Goal: Obtain resource: Download file/media

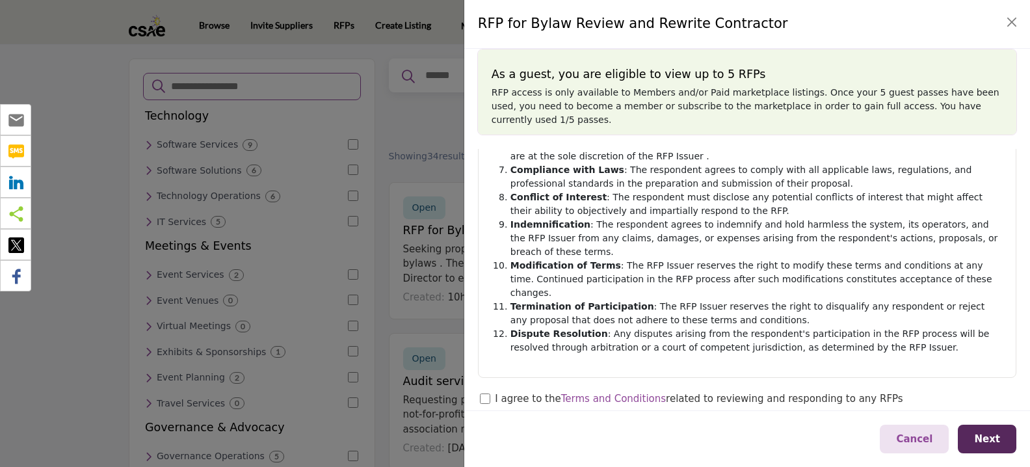
scroll to position [347, 0]
click at [990, 441] on span "Next" at bounding box center [987, 439] width 26 height 12
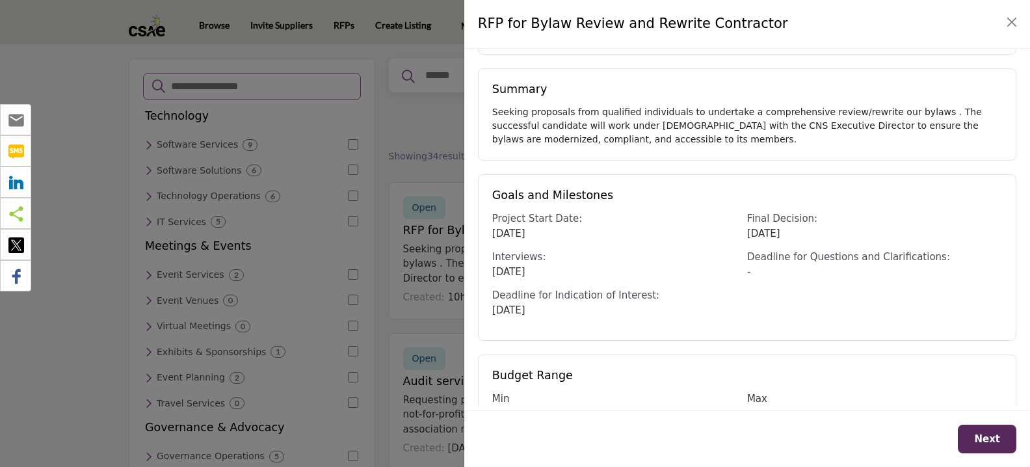
scroll to position [299, 0]
click at [985, 438] on span "Next" at bounding box center [987, 439] width 26 height 12
click at [997, 438] on span "Next" at bounding box center [987, 439] width 26 height 12
click at [1011, 27] on button "Close" at bounding box center [1012, 22] width 18 height 18
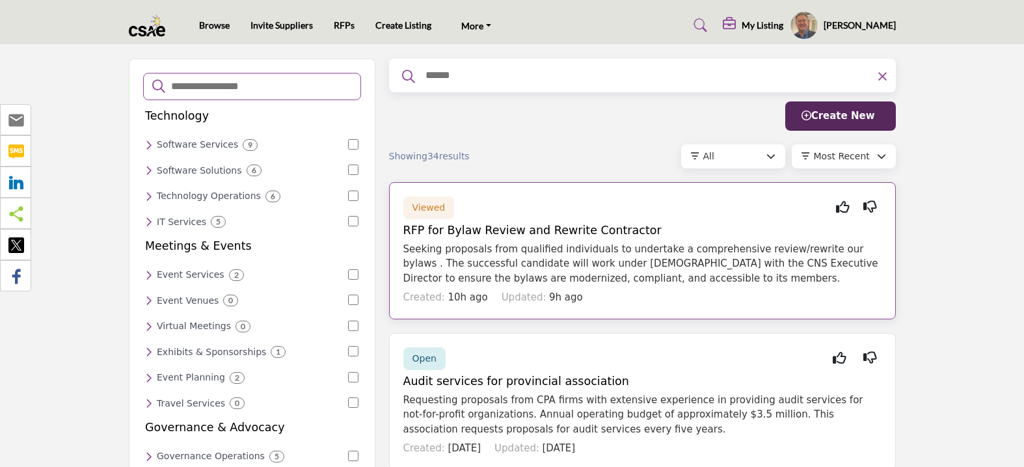
click at [484, 228] on h5 "RFP for Bylaw Review and Rewrite Contractor" at bounding box center [642, 231] width 478 height 14
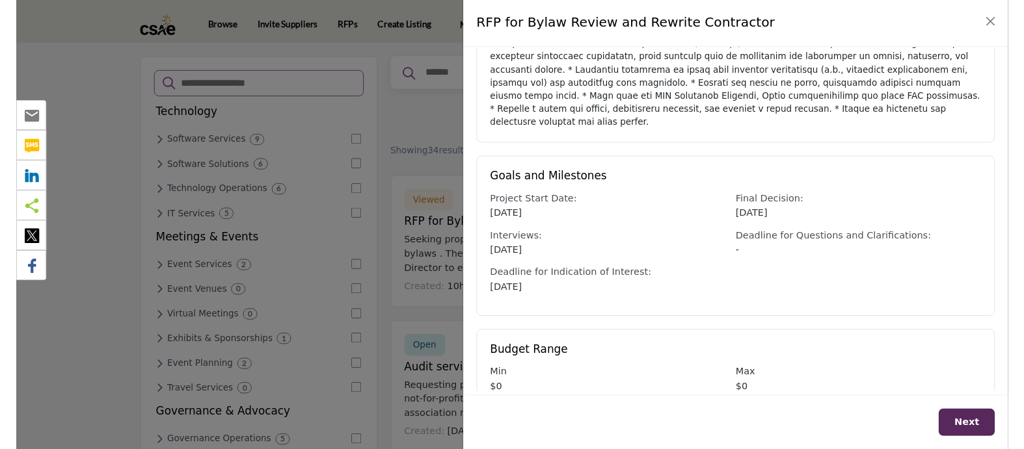
scroll to position [402, 0]
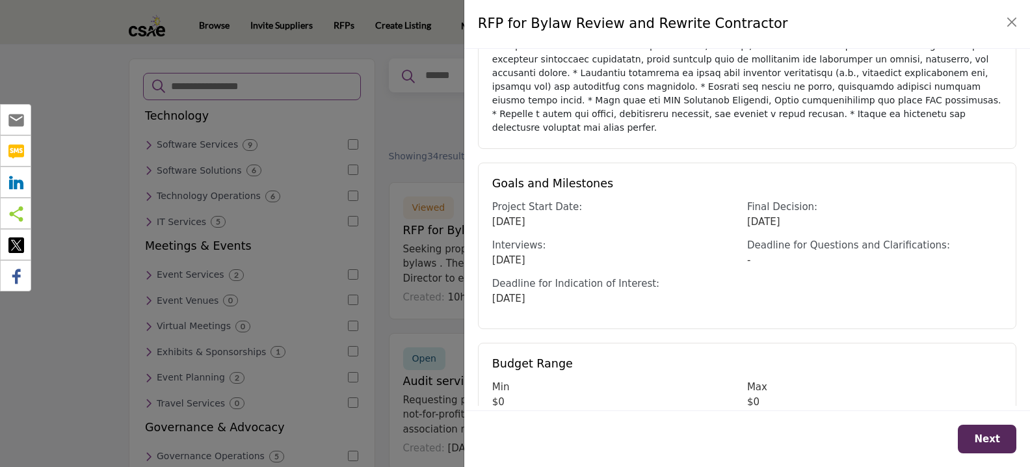
click at [996, 438] on span "Next" at bounding box center [987, 439] width 26 height 12
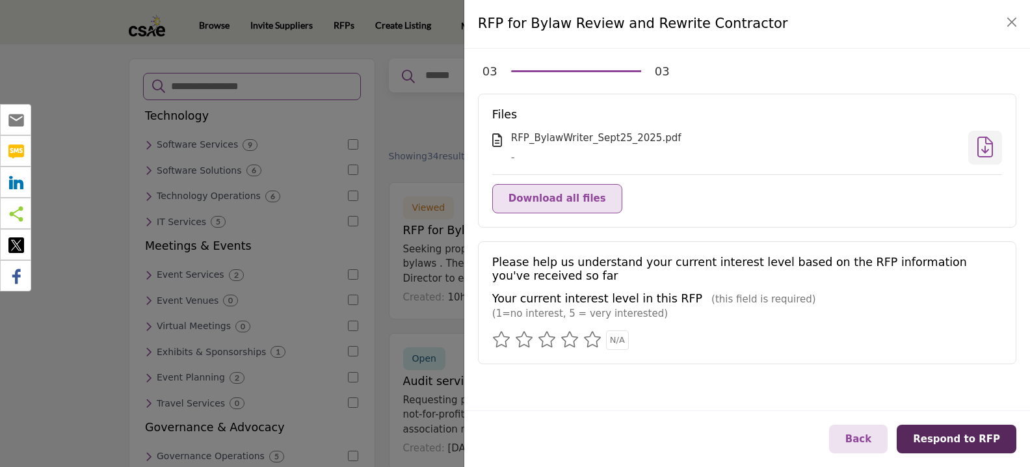
click at [554, 198] on span "Download all files" at bounding box center [558, 198] width 98 height 12
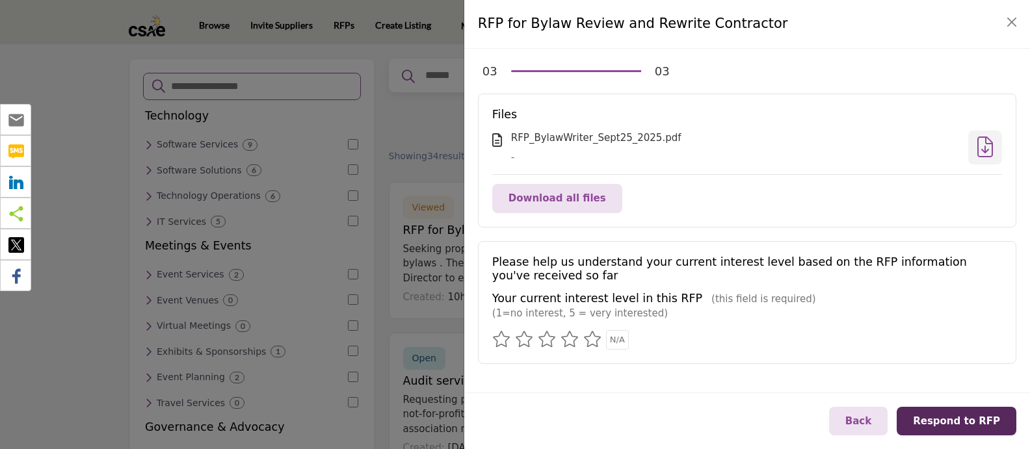
click at [592, 340] on icon at bounding box center [592, 339] width 18 height 16
click at [1007, 21] on button "Close" at bounding box center [1012, 22] width 18 height 18
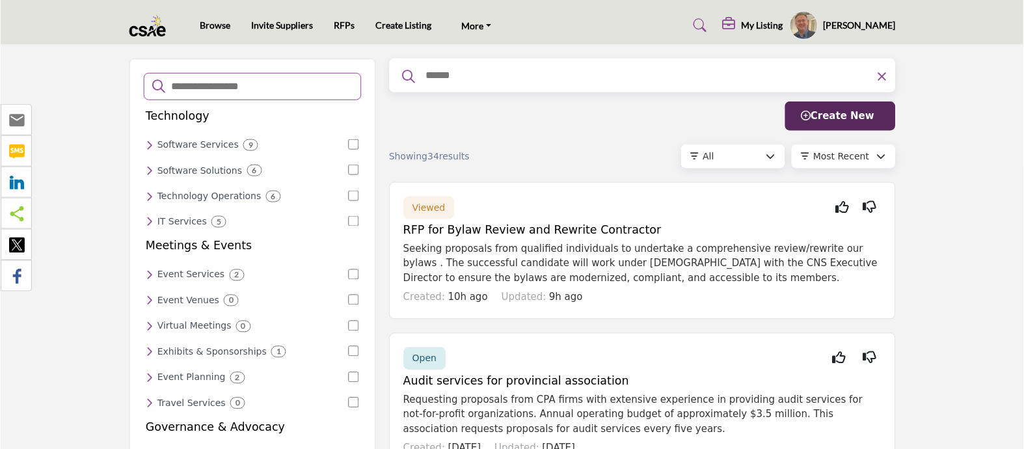
scroll to position [0, 0]
click at [741, 29] on h5 "My Listing" at bounding box center [762, 26] width 42 height 12
